Goal: Navigation & Orientation: Understand site structure

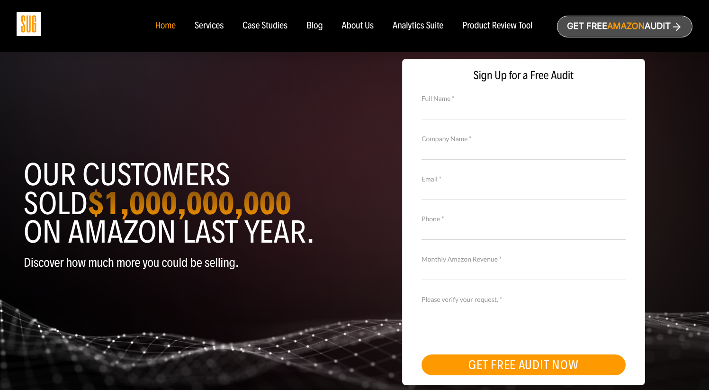
click at [214, 25] on div "Services" at bounding box center [209, 26] width 29 height 10
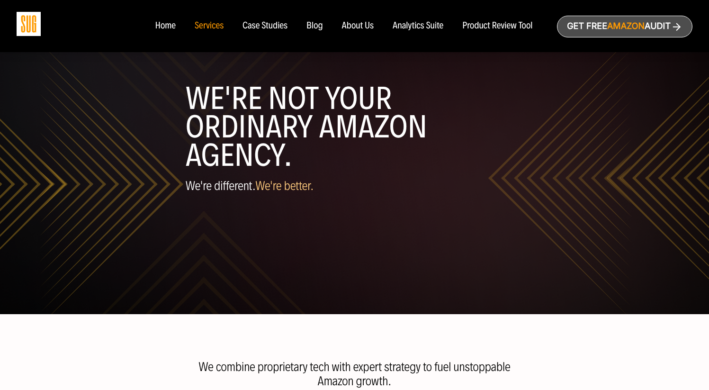
click at [358, 24] on div "About Us" at bounding box center [358, 26] width 32 height 10
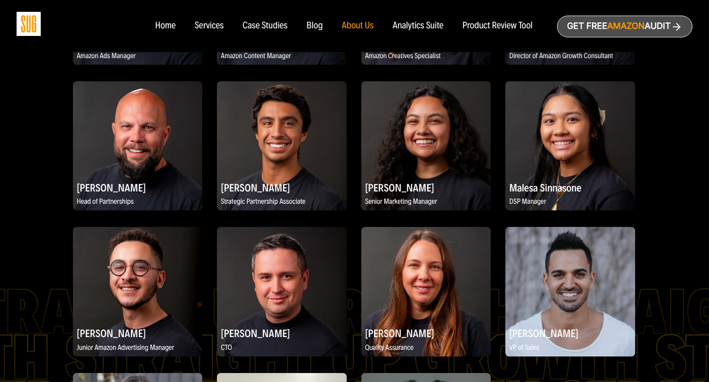
scroll to position [1386, 0]
